Goal: Navigation & Orientation: Find specific page/section

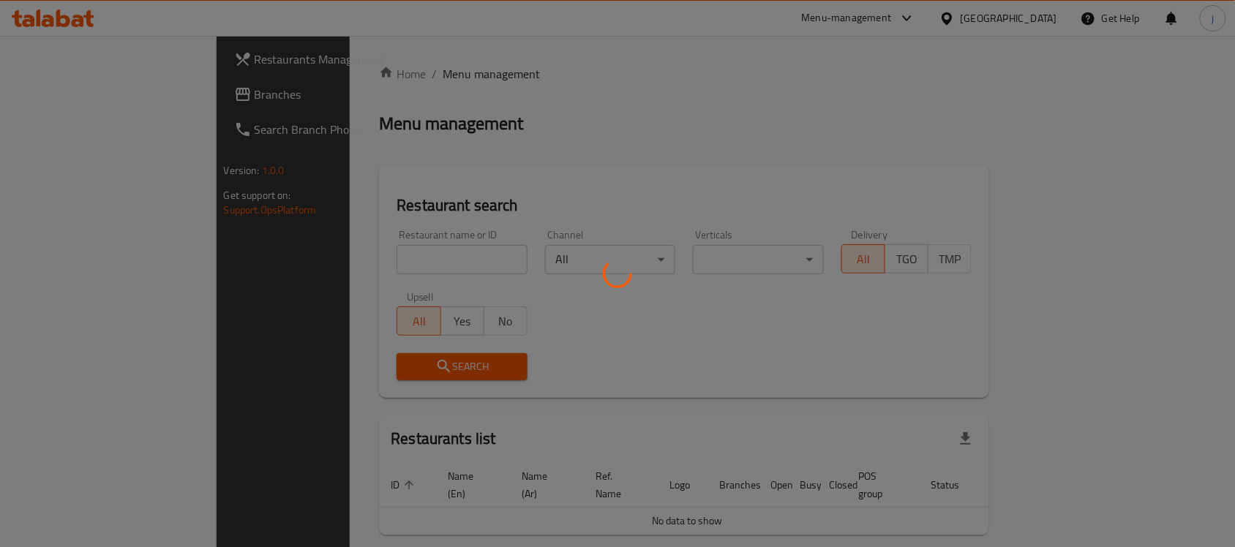
click at [82, 100] on div at bounding box center [617, 273] width 1235 height 547
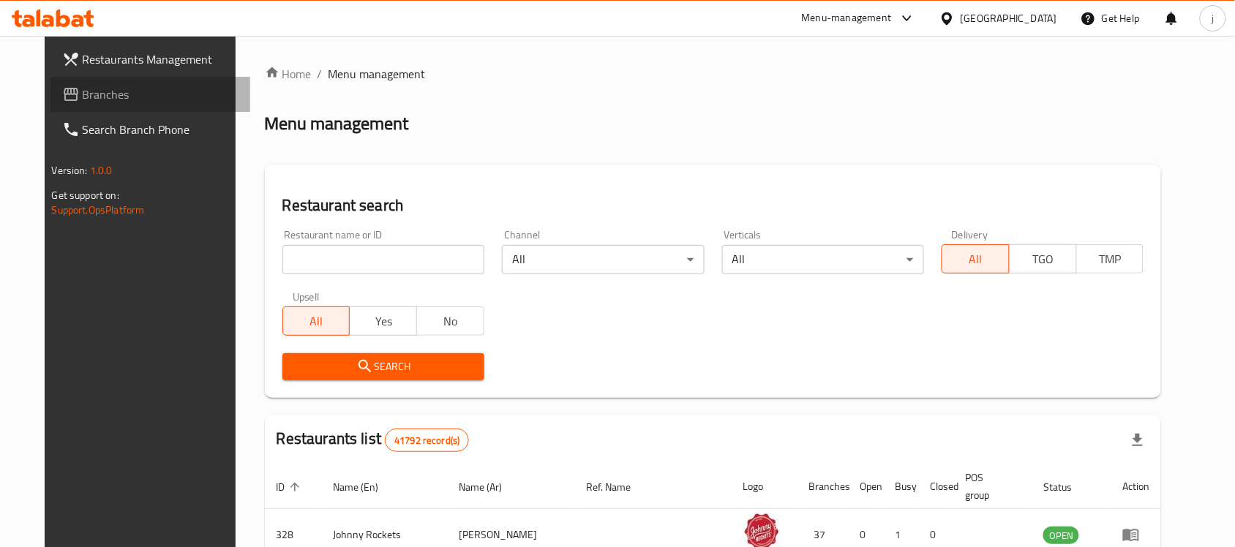
click at [83, 100] on span "Branches" at bounding box center [161, 95] width 157 height 18
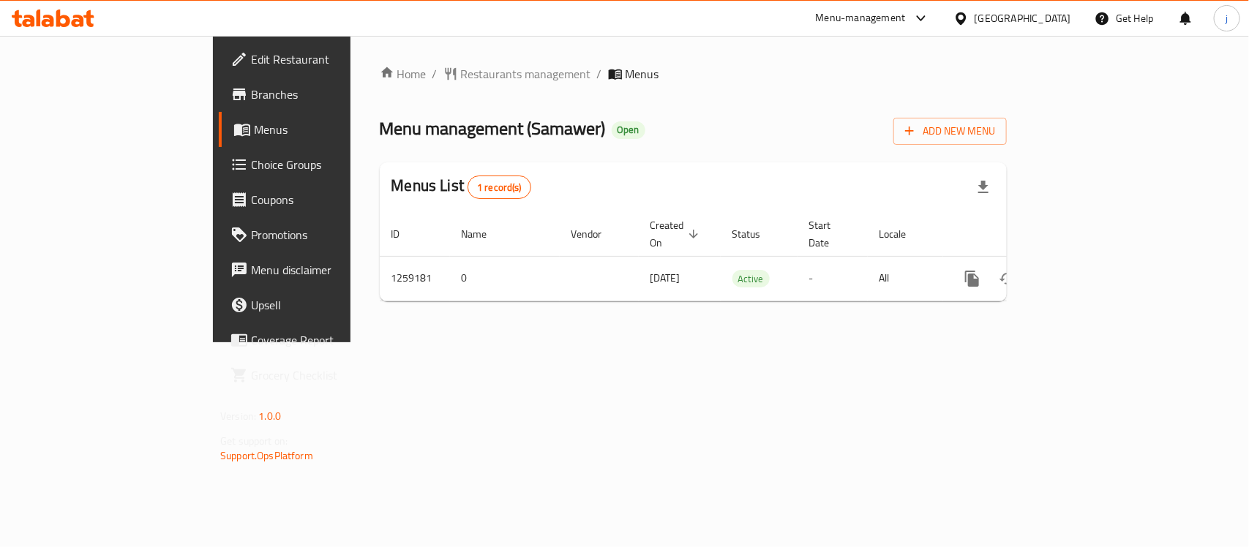
click at [378, 56] on div "Home / Restaurants management / Menus Menu management ( Samawer ) Open Add New …" at bounding box center [694, 189] width 686 height 307
click at [461, 65] on span "Restaurants management" at bounding box center [526, 74] width 130 height 18
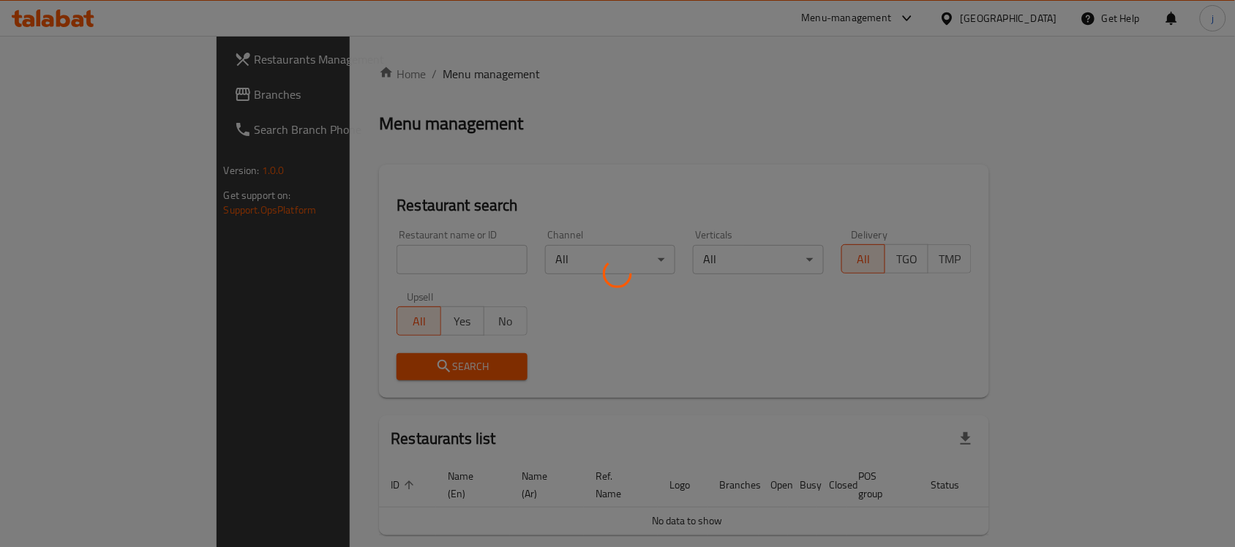
click at [94, 100] on div at bounding box center [617, 273] width 1235 height 547
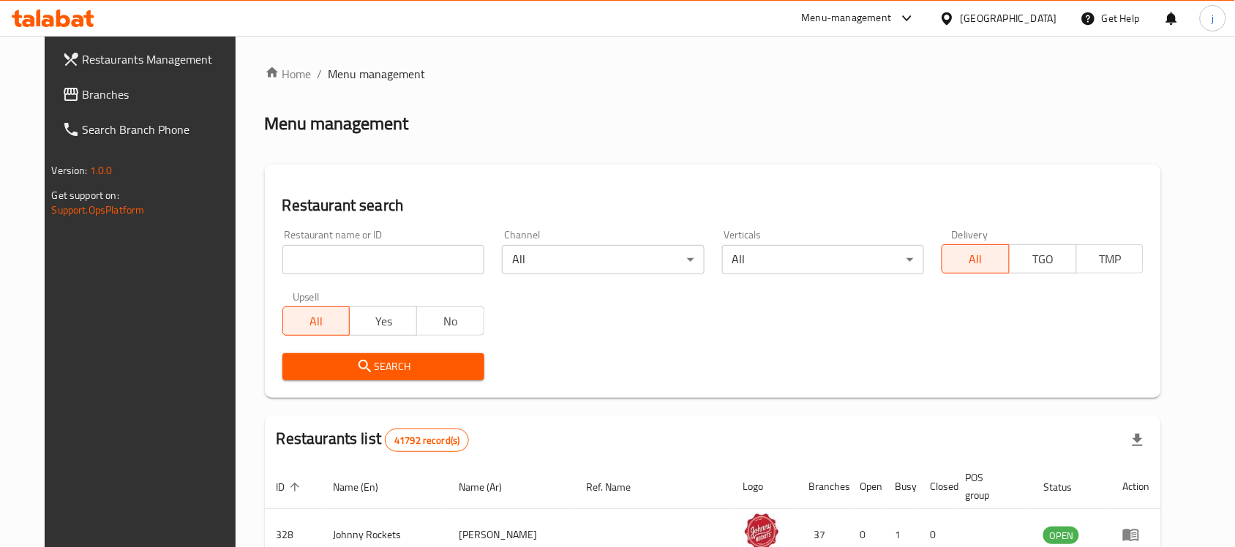
click at [94, 100] on span "Branches" at bounding box center [161, 95] width 157 height 18
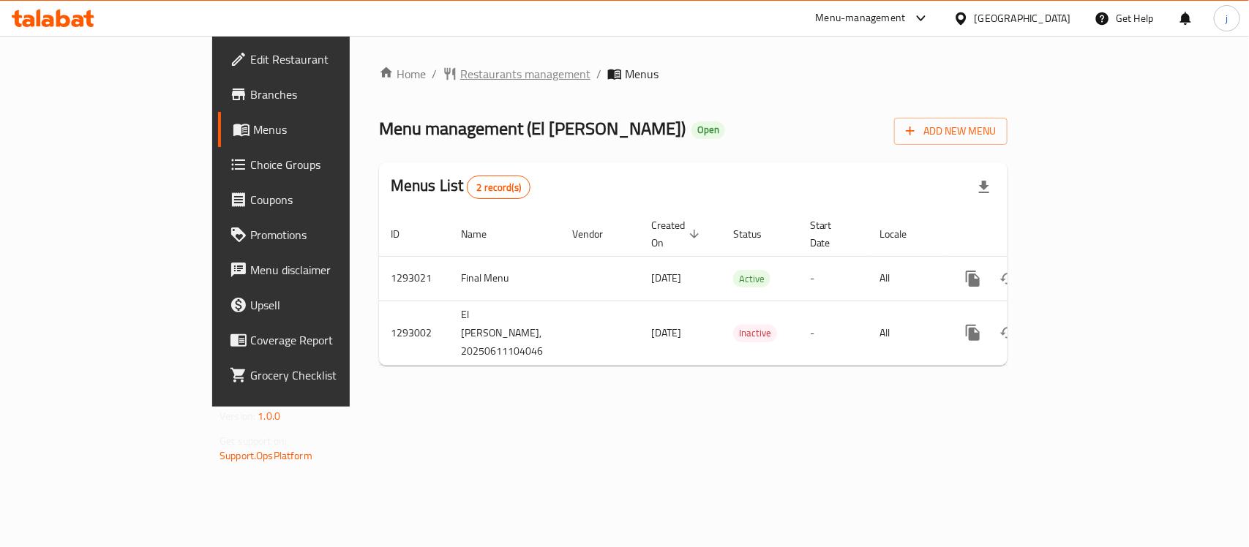
click at [460, 66] on span "Restaurants management" at bounding box center [525, 74] width 130 height 18
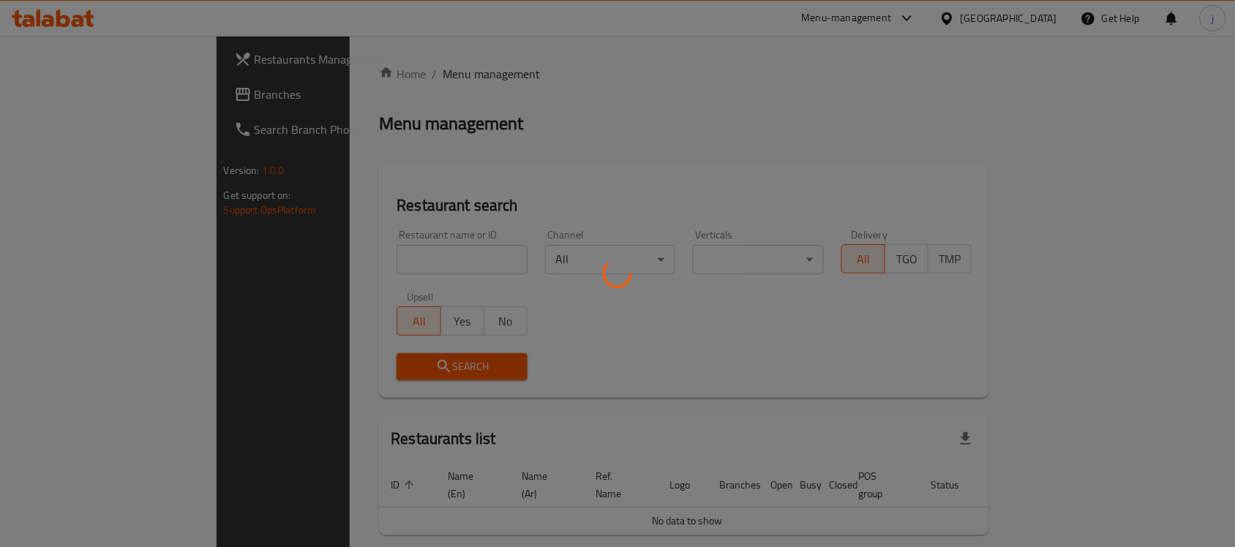
click at [89, 104] on div at bounding box center [617, 273] width 1235 height 547
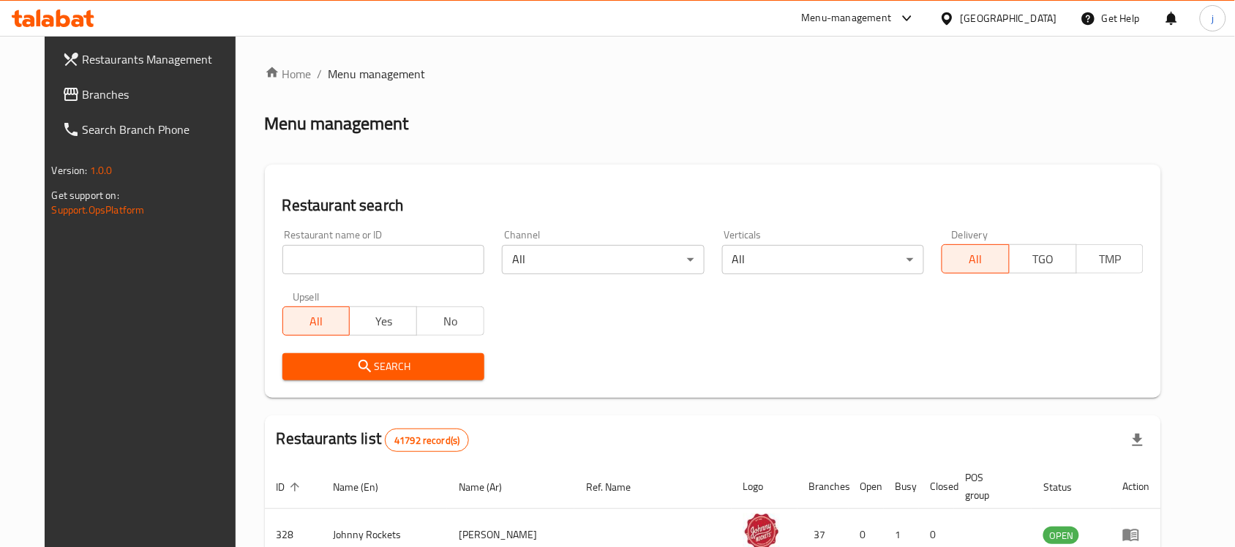
click at [83, 86] on span "Branches" at bounding box center [161, 95] width 157 height 18
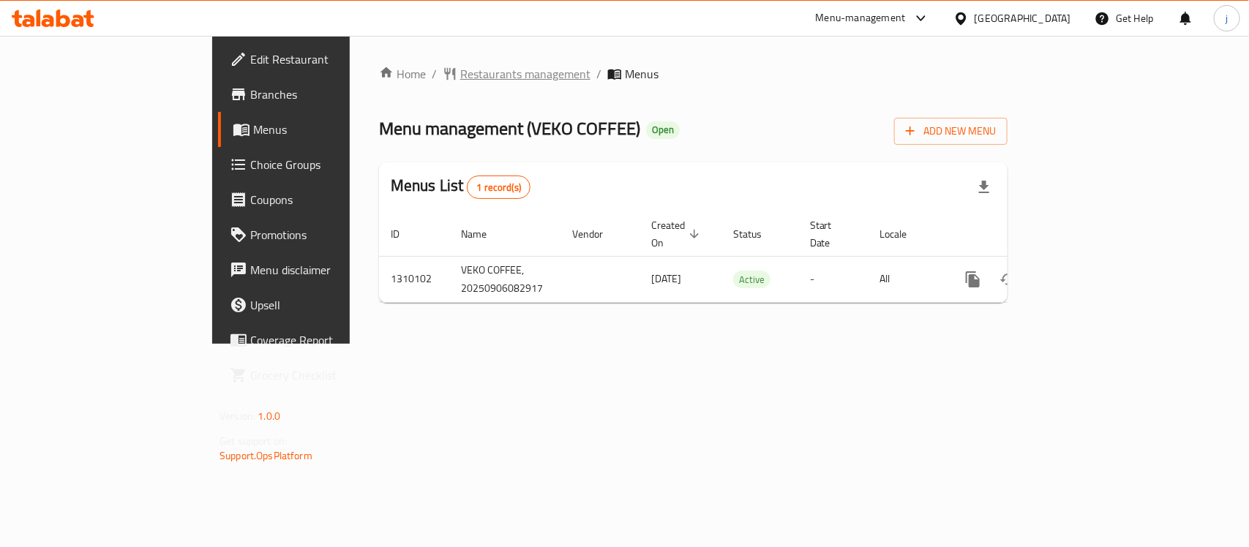
click at [460, 79] on span "Restaurants management" at bounding box center [525, 74] width 130 height 18
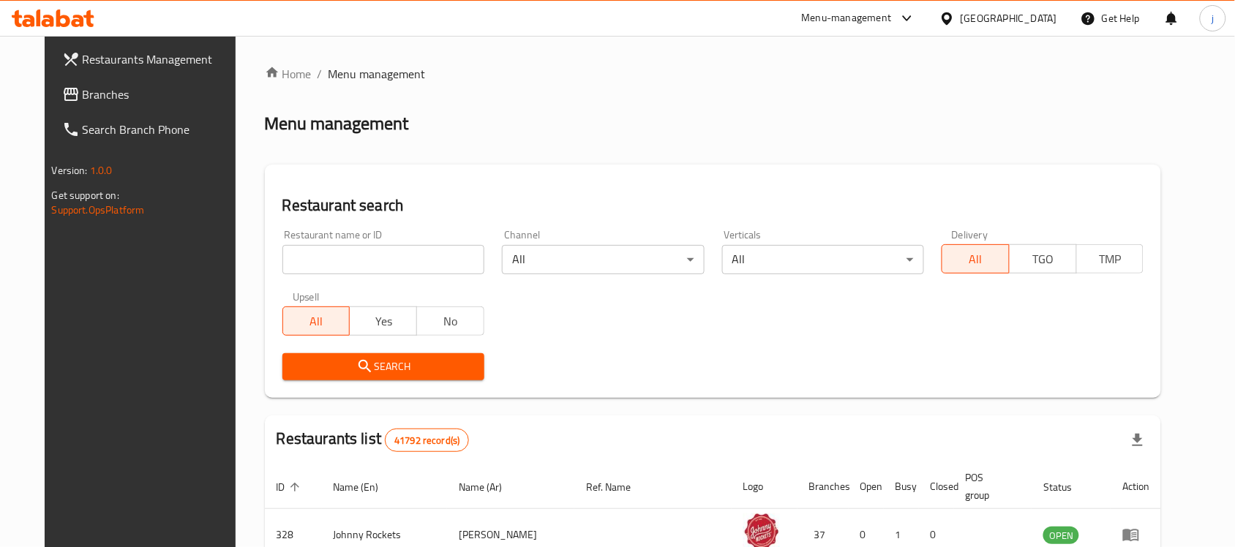
click at [75, 95] on div "Restaurants Management Branches Search Branch Phone Version: 1.0.0 Get support …" at bounding box center [618, 516] width 1147 height 960
click at [83, 95] on span "Branches" at bounding box center [161, 95] width 157 height 18
click at [97, 86] on span "Branches" at bounding box center [161, 95] width 157 height 18
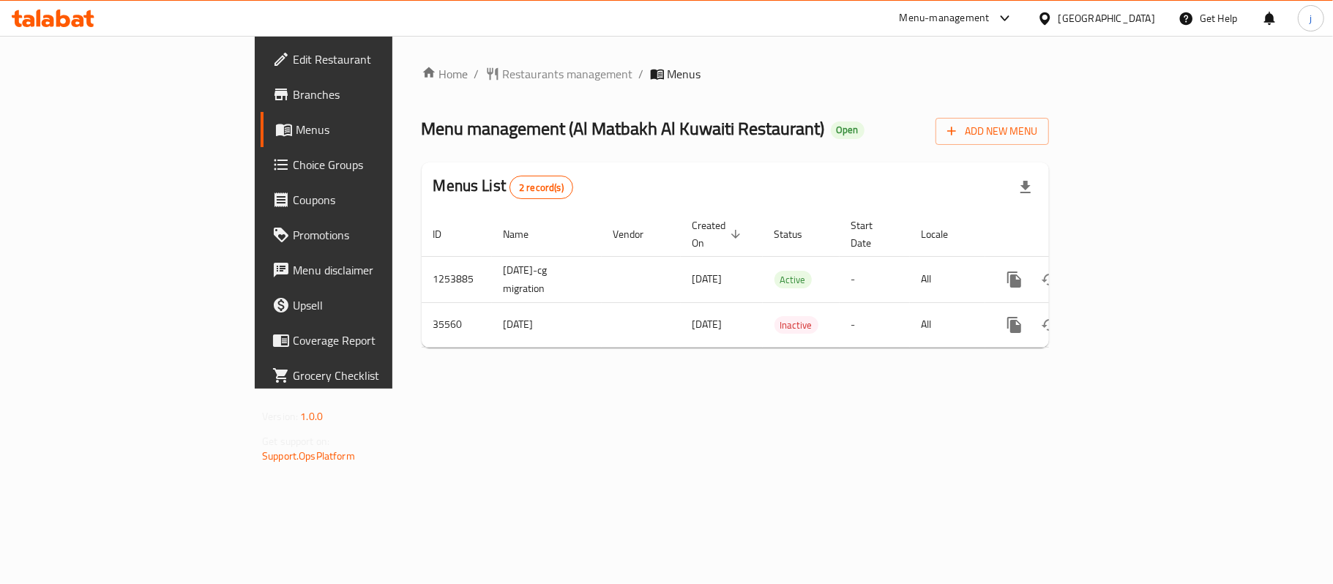
click at [449, 369] on div "Home / Restaurants management / Menus Menu management ( Al Matbakh Al Kuwaiti R…" at bounding box center [735, 212] width 686 height 353
click at [503, 76] on span "Restaurants management" at bounding box center [568, 74] width 130 height 18
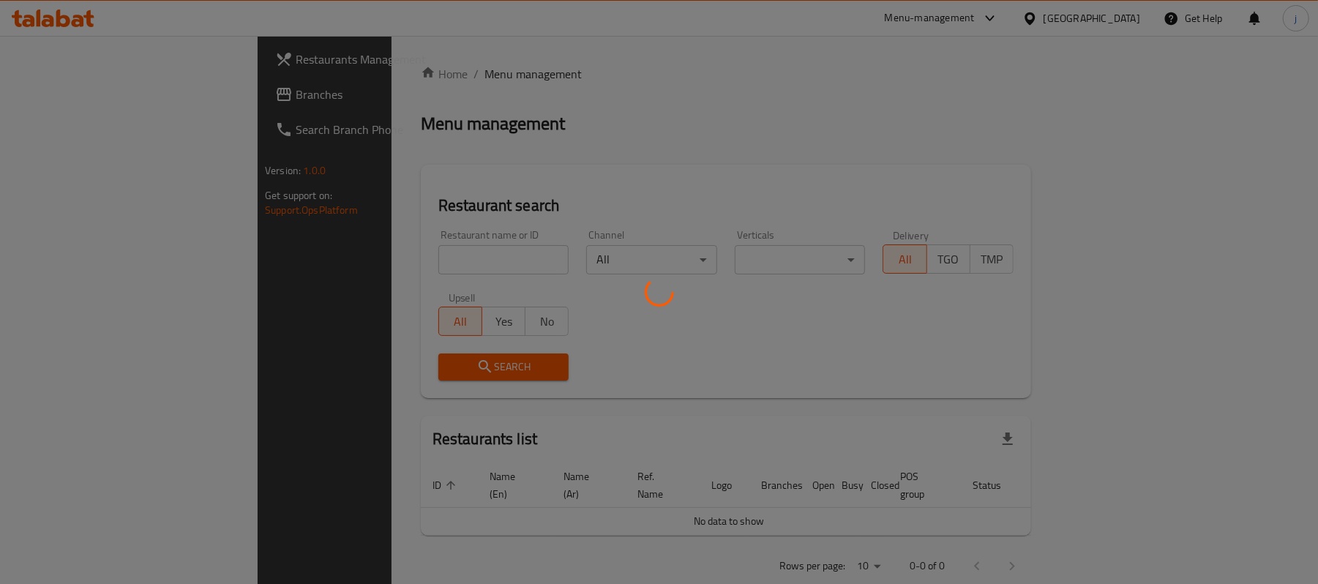
click at [33, 98] on div at bounding box center [659, 292] width 1318 height 584
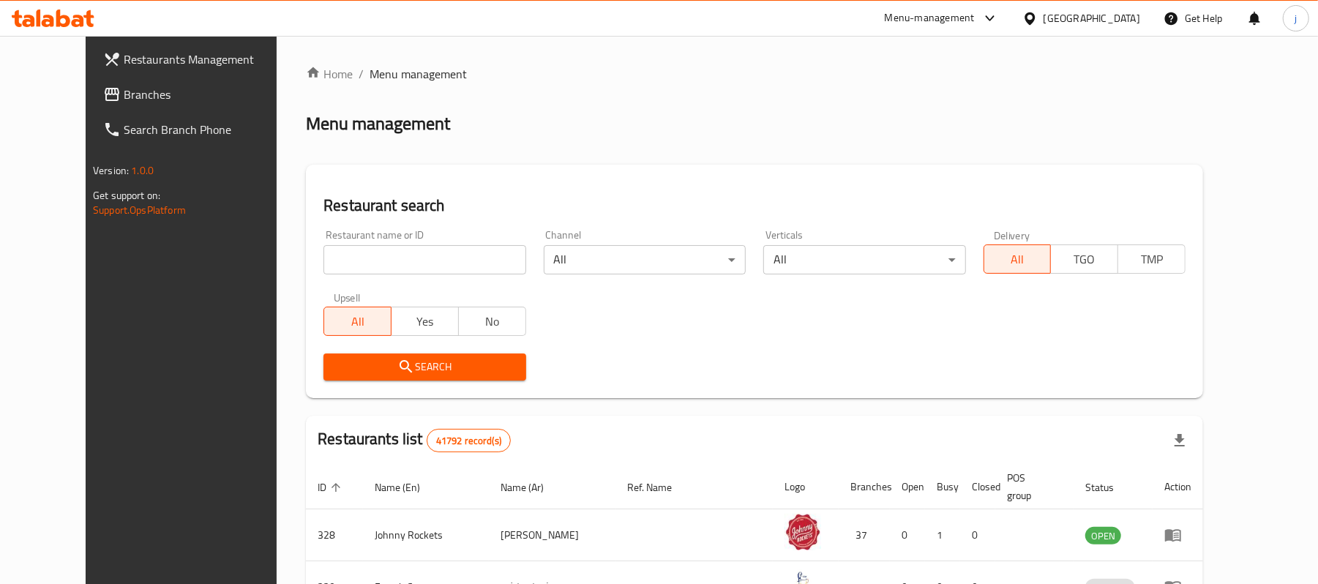
click at [91, 107] on link "Branches" at bounding box center [198, 94] width 214 height 35
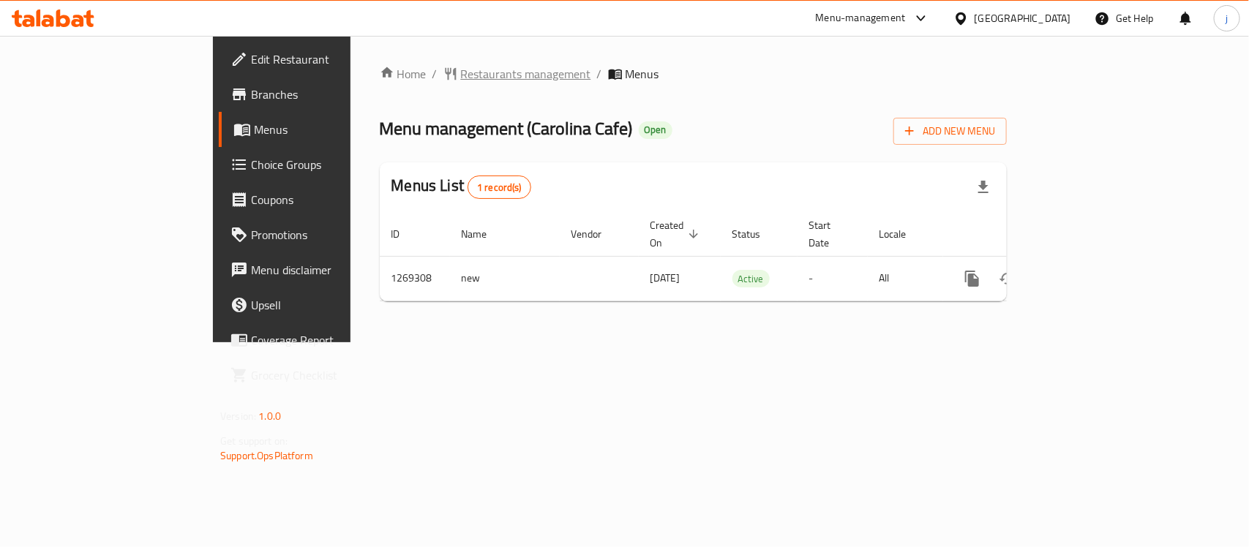
click at [461, 73] on span "Restaurants management" at bounding box center [526, 74] width 130 height 18
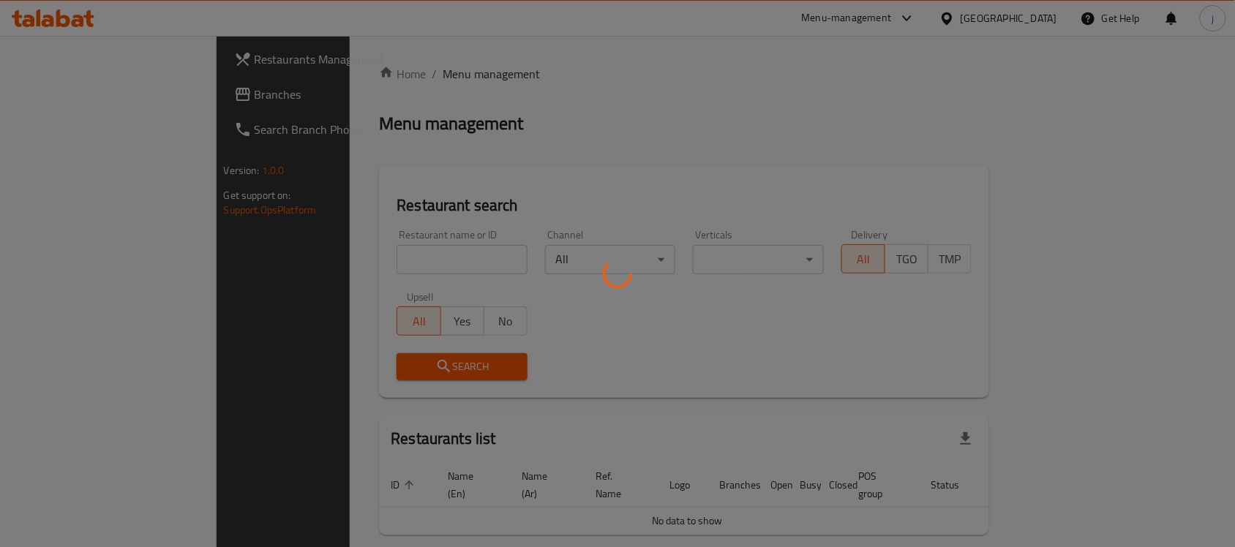
click at [75, 82] on div at bounding box center [617, 273] width 1235 height 547
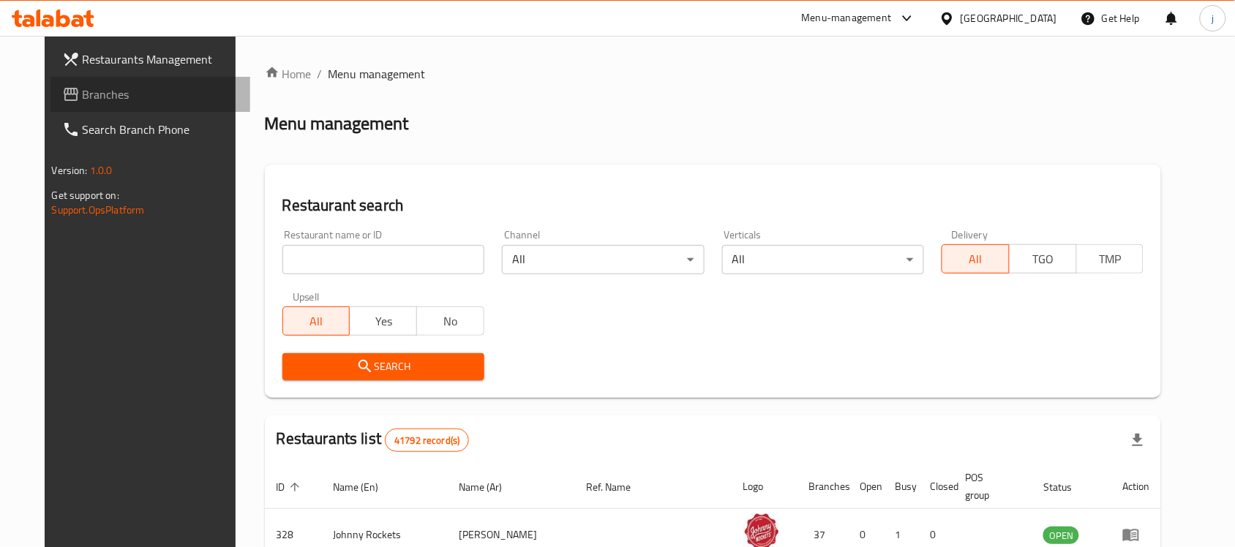
click at [59, 110] on link "Branches" at bounding box center [150, 94] width 201 height 35
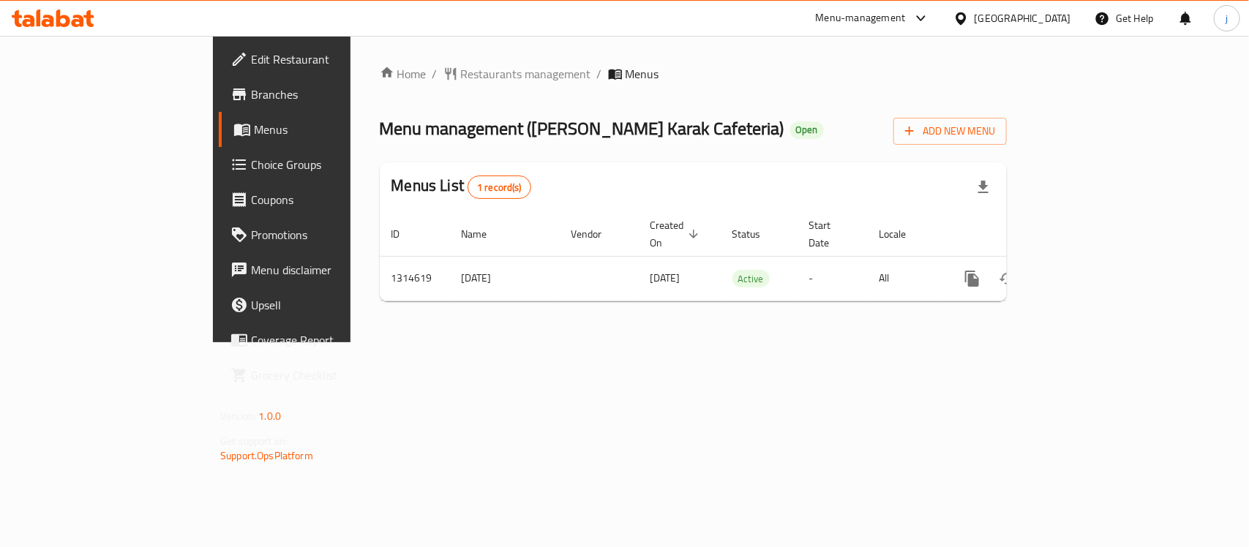
click at [982, 20] on div "[GEOGRAPHIC_DATA]" at bounding box center [1023, 18] width 97 height 16
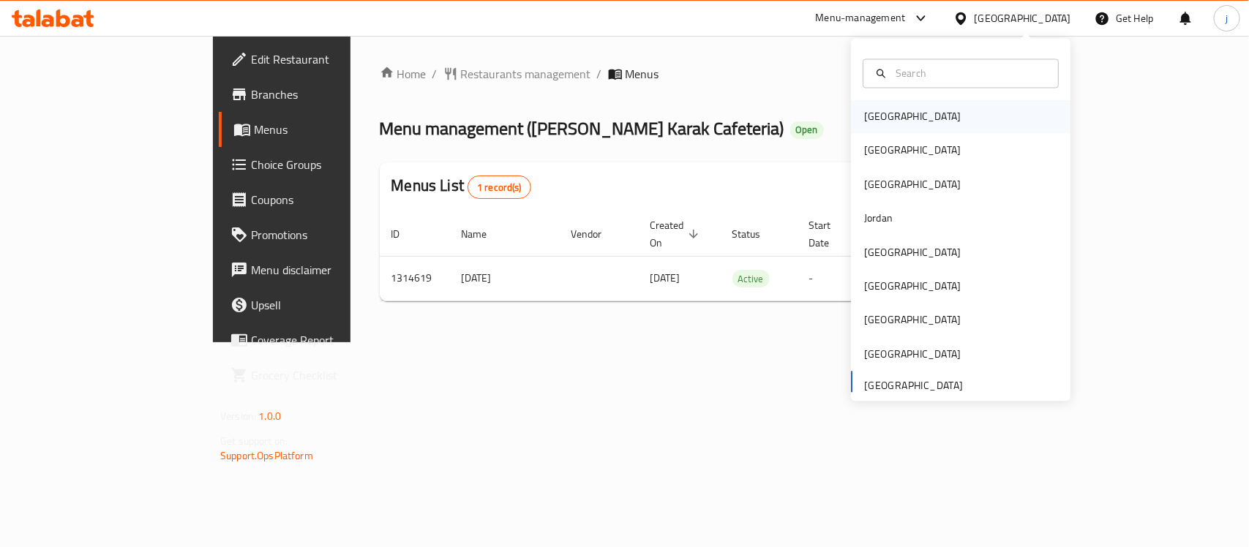
click at [875, 109] on div "[GEOGRAPHIC_DATA]" at bounding box center [912, 117] width 97 height 16
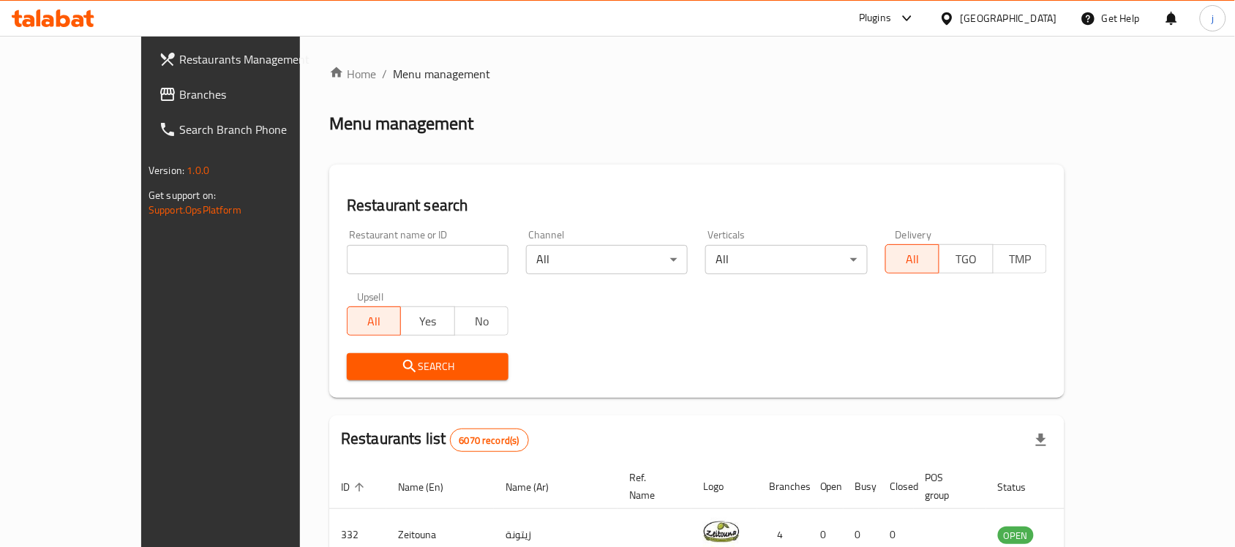
drag, startPoint x: 122, startPoint y: 86, endPoint x: 26, endPoint y: 81, distance: 96.0
click at [179, 86] on span "Branches" at bounding box center [257, 95] width 157 height 18
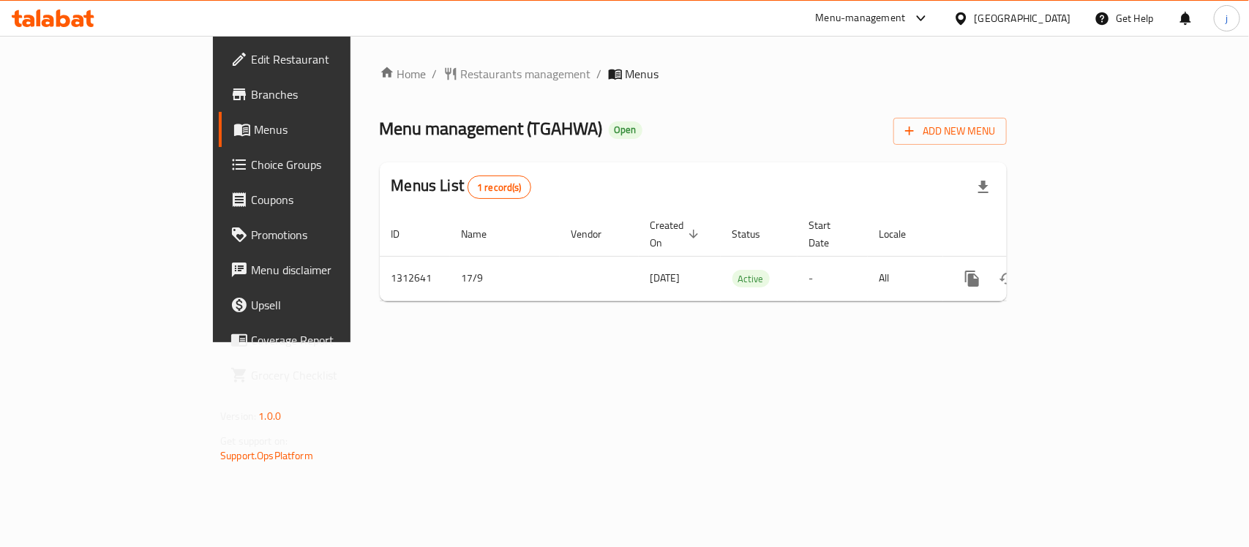
click at [969, 12] on icon at bounding box center [961, 18] width 15 height 15
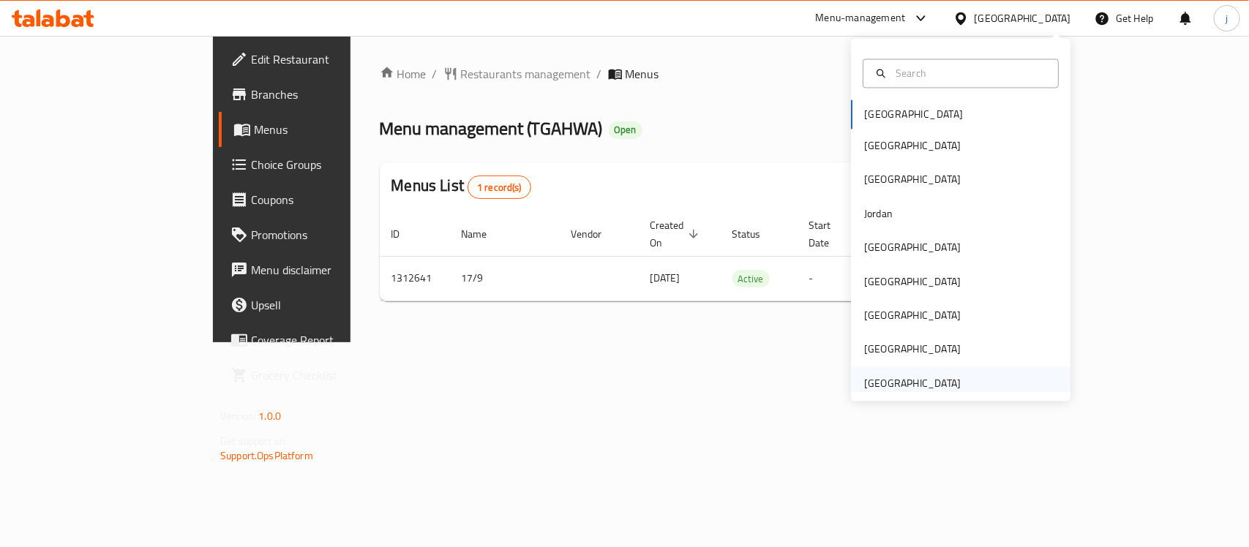
click at [880, 375] on div "[GEOGRAPHIC_DATA]" at bounding box center [912, 383] width 97 height 16
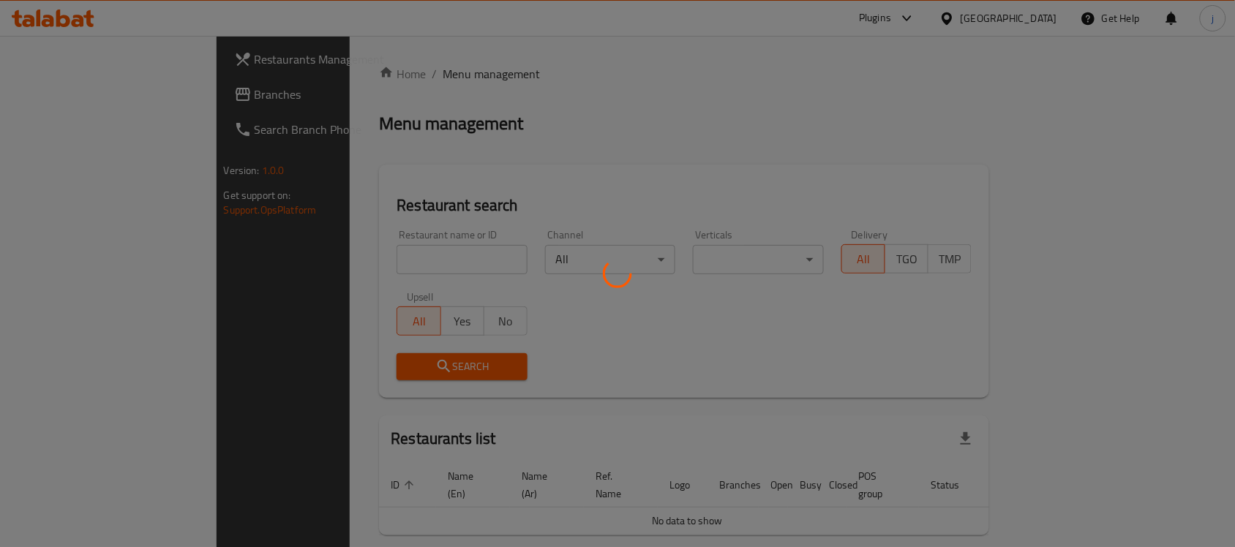
click at [89, 84] on div at bounding box center [617, 273] width 1235 height 547
click at [80, 89] on div at bounding box center [617, 273] width 1235 height 547
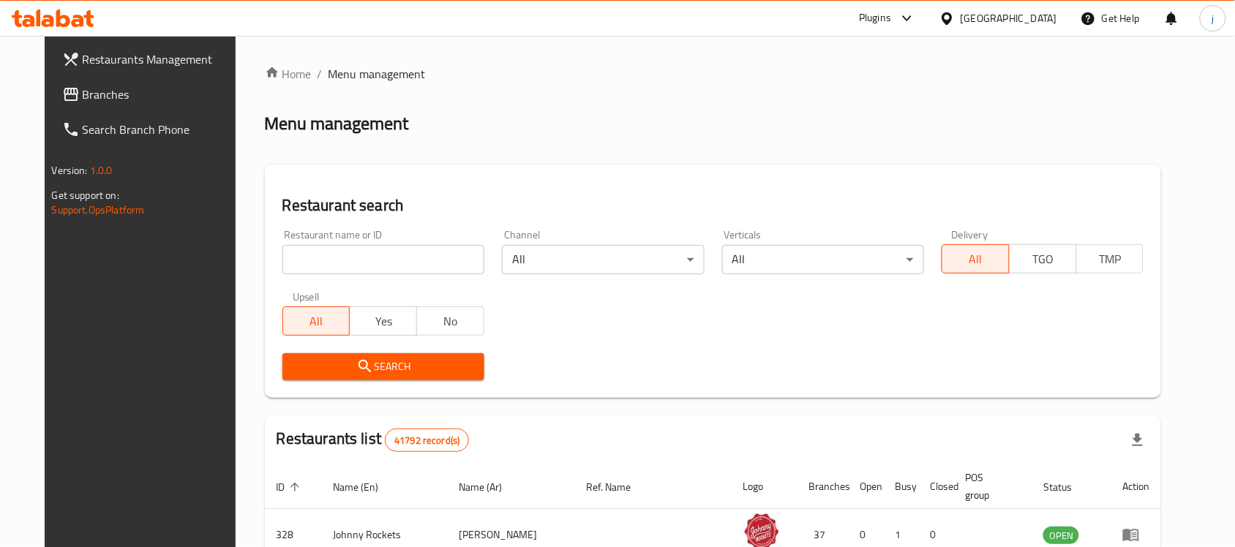
click at [80, 89] on div at bounding box center [617, 273] width 1235 height 547
click at [83, 89] on span "Branches" at bounding box center [161, 95] width 157 height 18
